Goal: Information Seeking & Learning: Learn about a topic

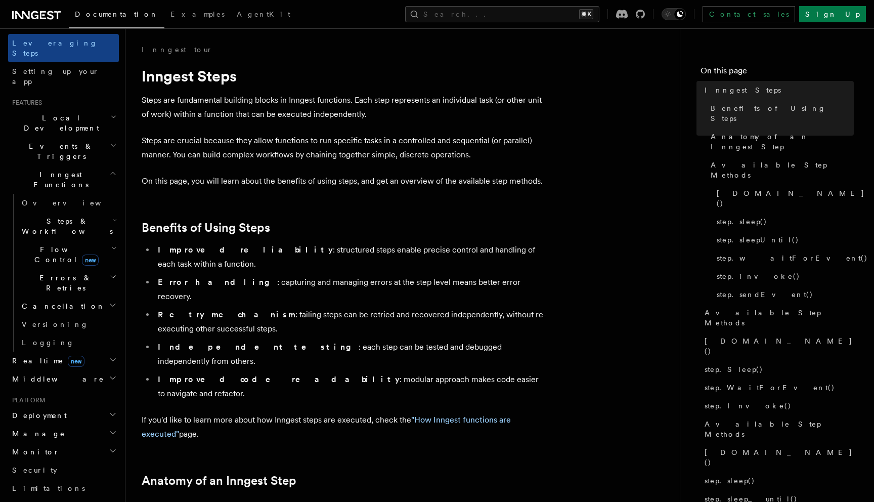
scroll to position [307, 0]
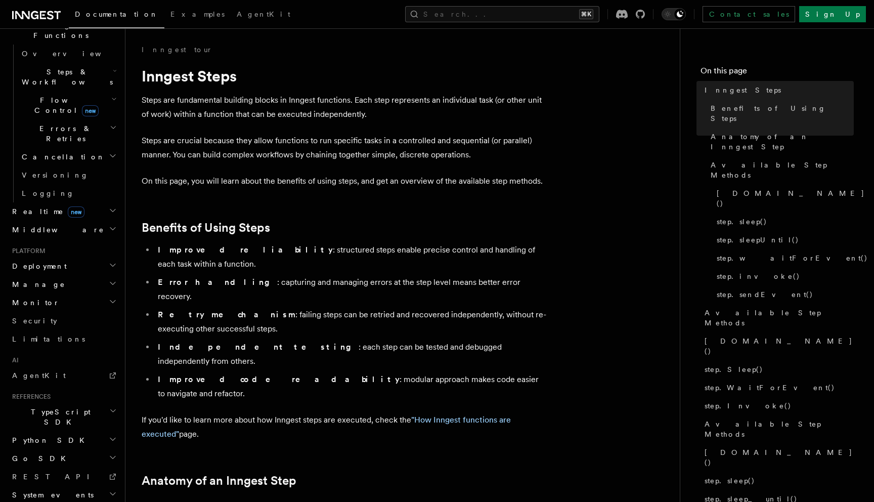
click at [52, 431] on h2 "Python SDK" at bounding box center [63, 440] width 111 height 18
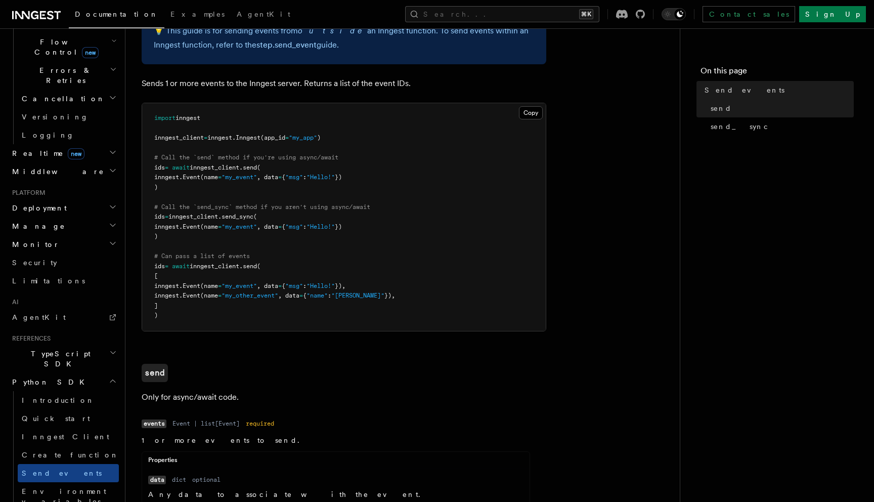
scroll to position [78, 0]
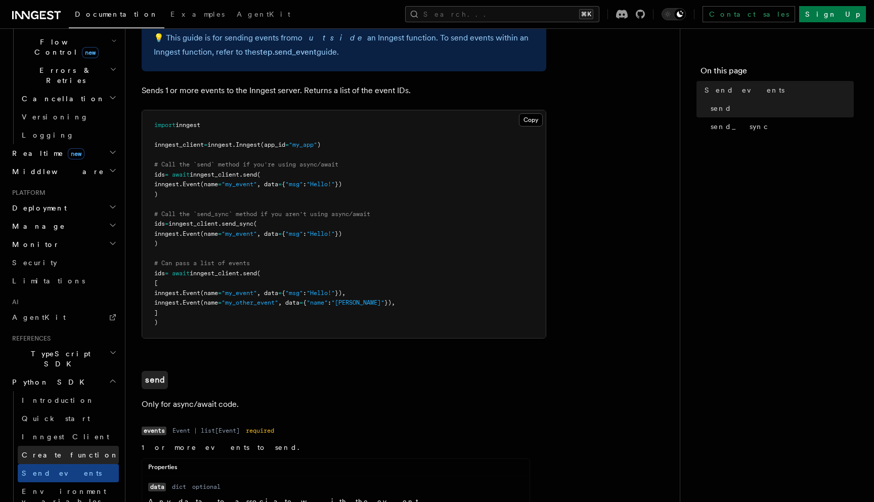
click at [73, 446] on link "Create function" at bounding box center [68, 455] width 101 height 18
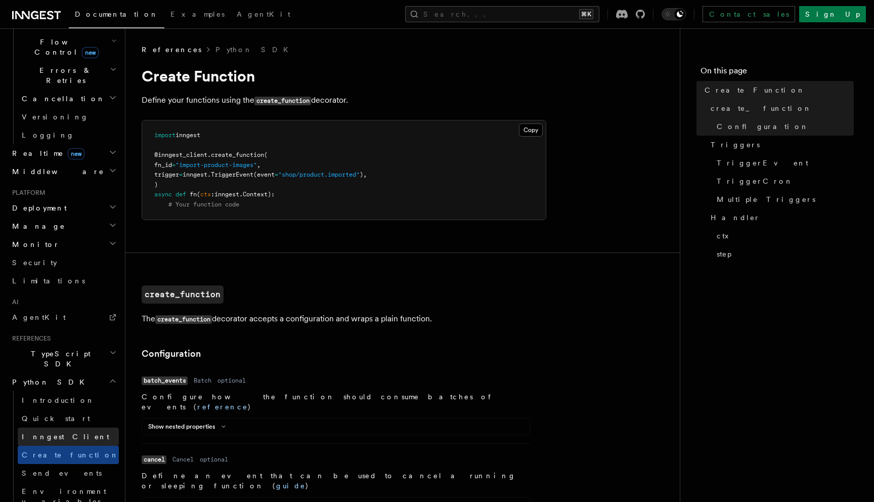
click at [73, 427] on link "Inngest Client" at bounding box center [68, 436] width 101 height 18
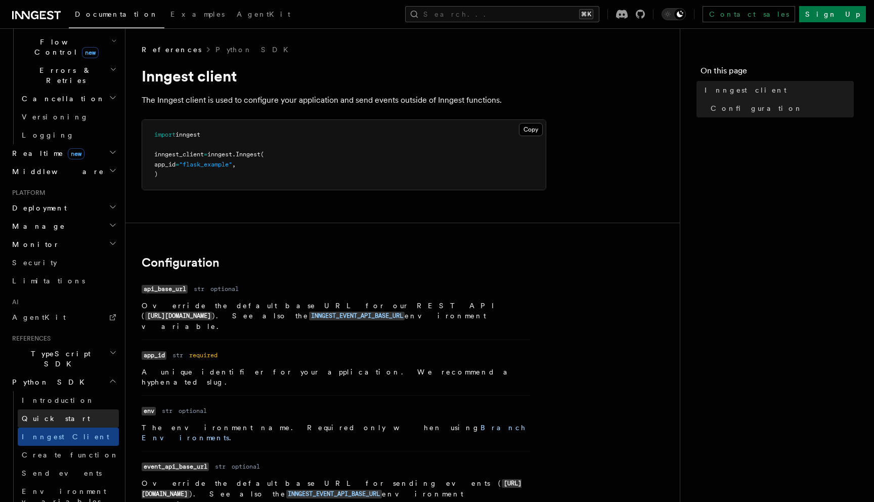
click at [73, 409] on link "Quick start" at bounding box center [68, 418] width 101 height 18
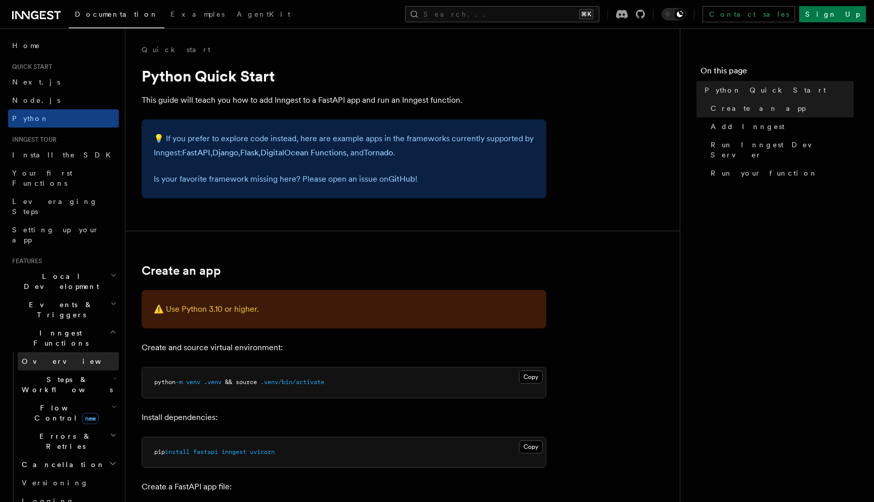
click at [55, 352] on link "Overview" at bounding box center [68, 361] width 101 height 18
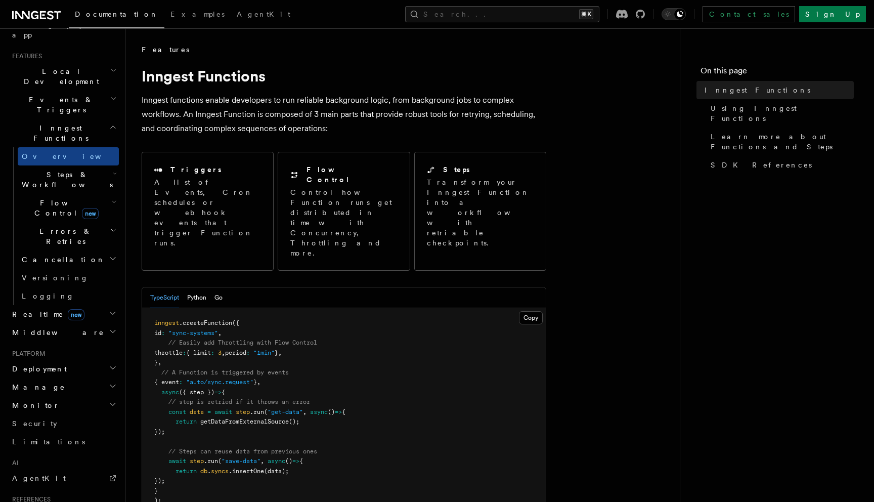
scroll to position [217, 0]
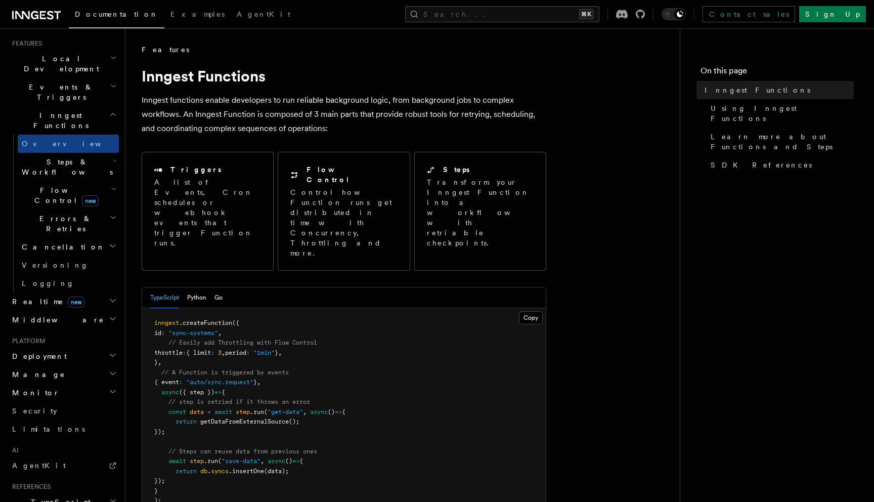
click at [50, 497] on span "TypeScript SDK" at bounding box center [58, 507] width 101 height 20
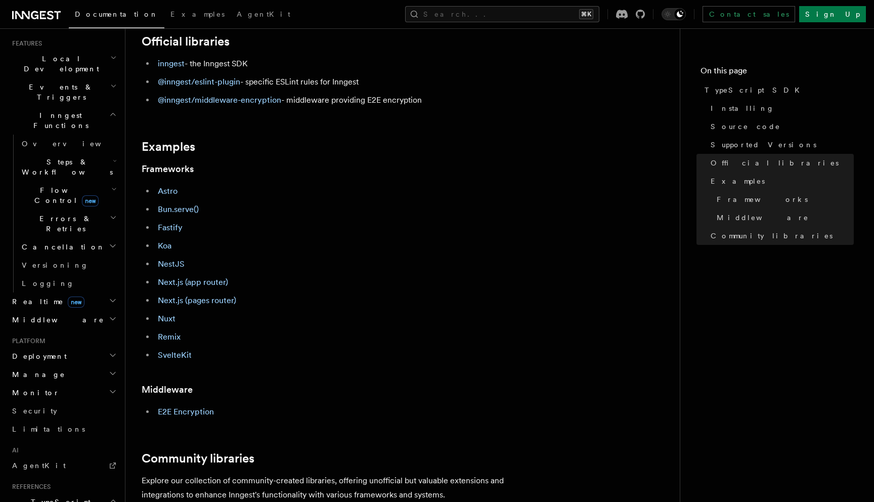
scroll to position [346, 0]
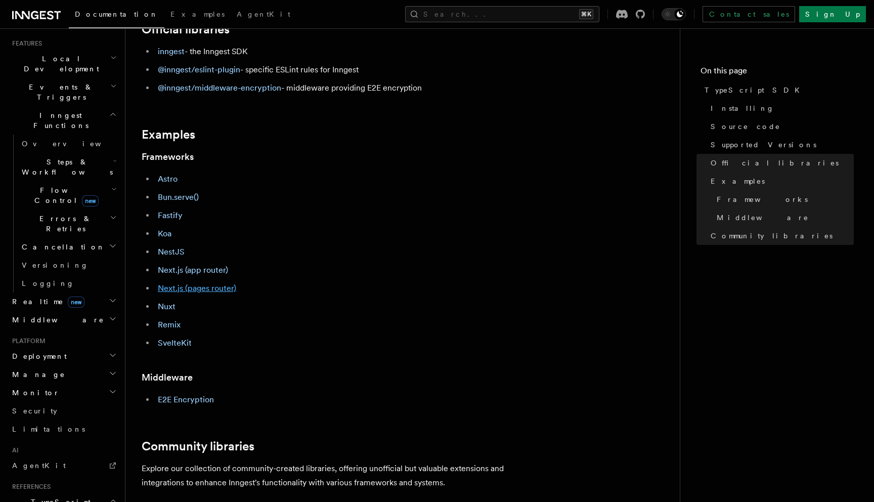
click at [177, 288] on link "Next.js (pages router)" at bounding box center [197, 288] width 78 height 10
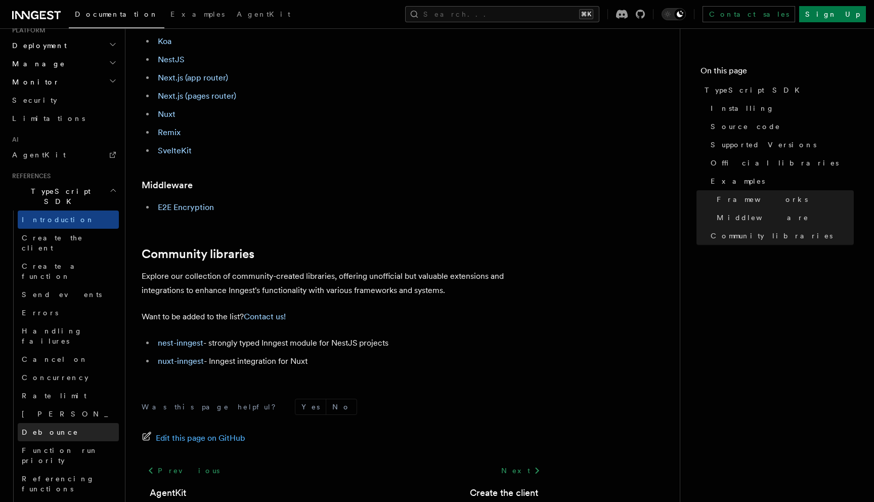
scroll to position [519, 0]
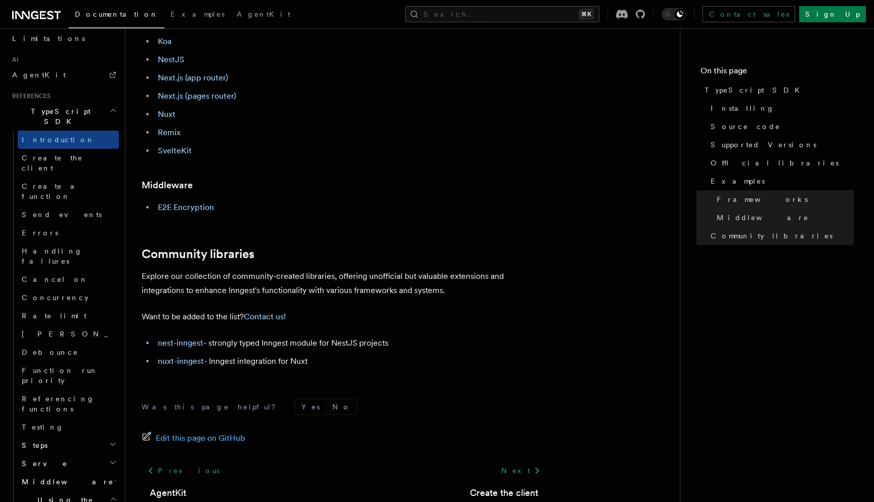
scroll to position [627, 0]
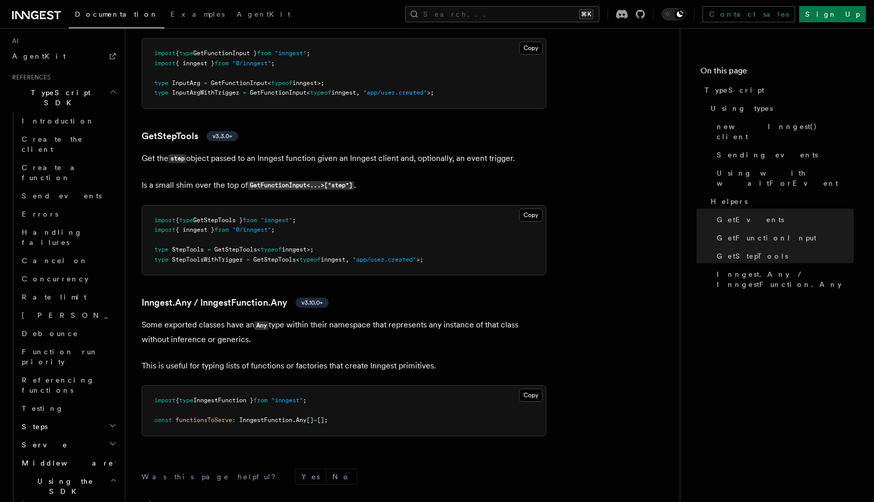
scroll to position [2249, 0]
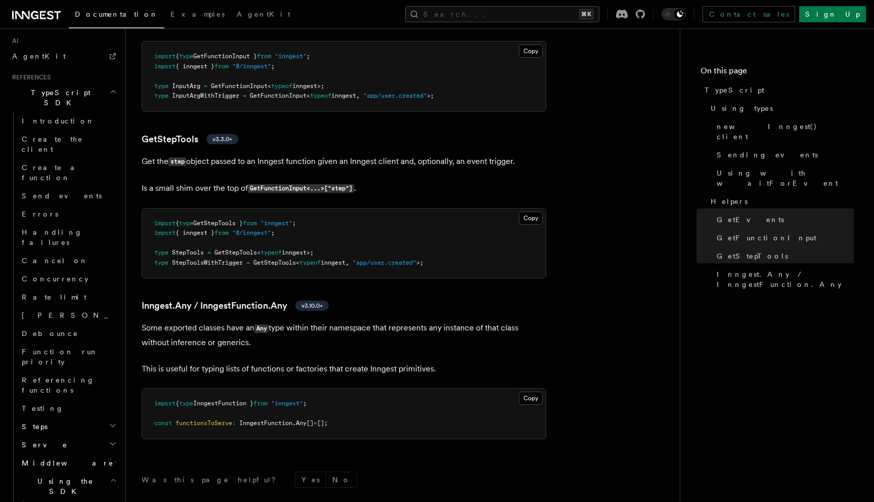
click at [236, 253] on span "GetStepTools" at bounding box center [235, 252] width 42 height 7
drag, startPoint x: 236, startPoint y: 253, endPoint x: 314, endPoint y: 255, distance: 78.4
click at [314, 255] on span "type StepTools = GetStepTools < typeof inngest>;" at bounding box center [233, 252] width 159 height 7
copy span "GetStepTools < typeof inngest>"
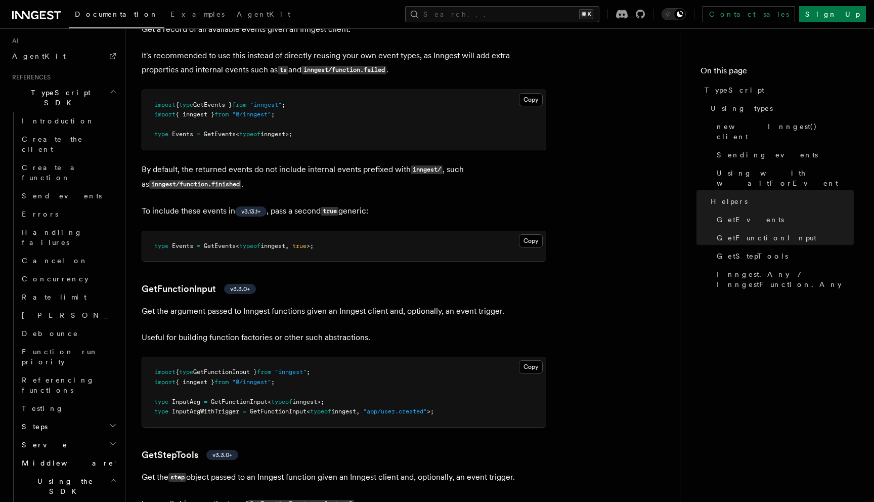
scroll to position [1929, 0]
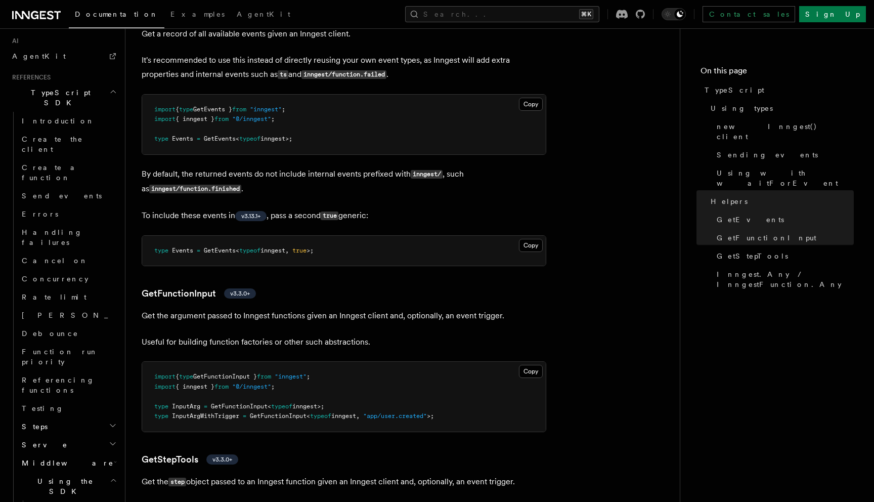
click at [161, 253] on span "type" at bounding box center [161, 250] width 14 height 7
drag, startPoint x: 161, startPoint y: 253, endPoint x: 312, endPoint y: 253, distance: 150.7
click at [312, 253] on span "type Events = GetEvents < typeof inngest , true >;" at bounding box center [233, 250] width 159 height 7
click at [242, 251] on span "typeof" at bounding box center [249, 250] width 21 height 7
click at [227, 252] on span "GetEvents" at bounding box center [220, 250] width 32 height 7
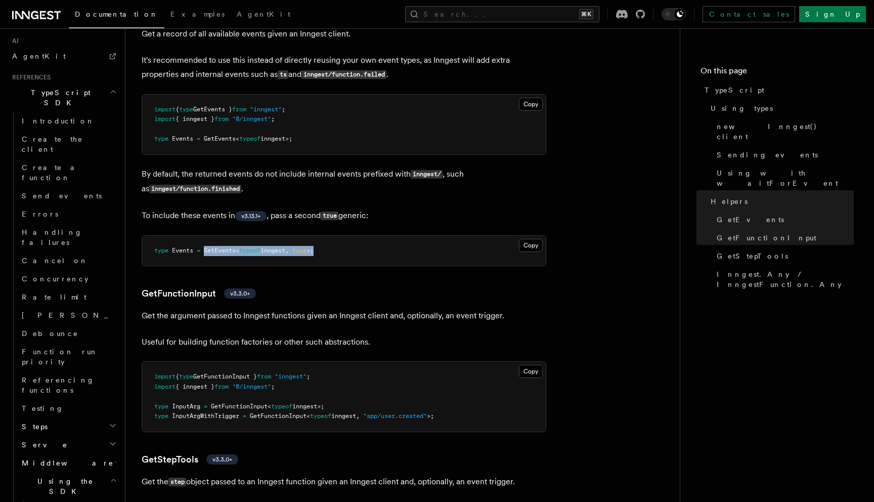
drag, startPoint x: 227, startPoint y: 252, endPoint x: 316, endPoint y: 254, distance: 89.0
click at [314, 254] on span "type Events = GetEvents < typeof inngest , true >;" at bounding box center [233, 250] width 159 height 7
copy span "GetEvents < typeof inngest , true >;"
click at [426, 248] on pre "type Events = GetEvents < typeof inngest , true >;" at bounding box center [344, 251] width 404 height 30
